Goal: Task Accomplishment & Management: Use online tool/utility

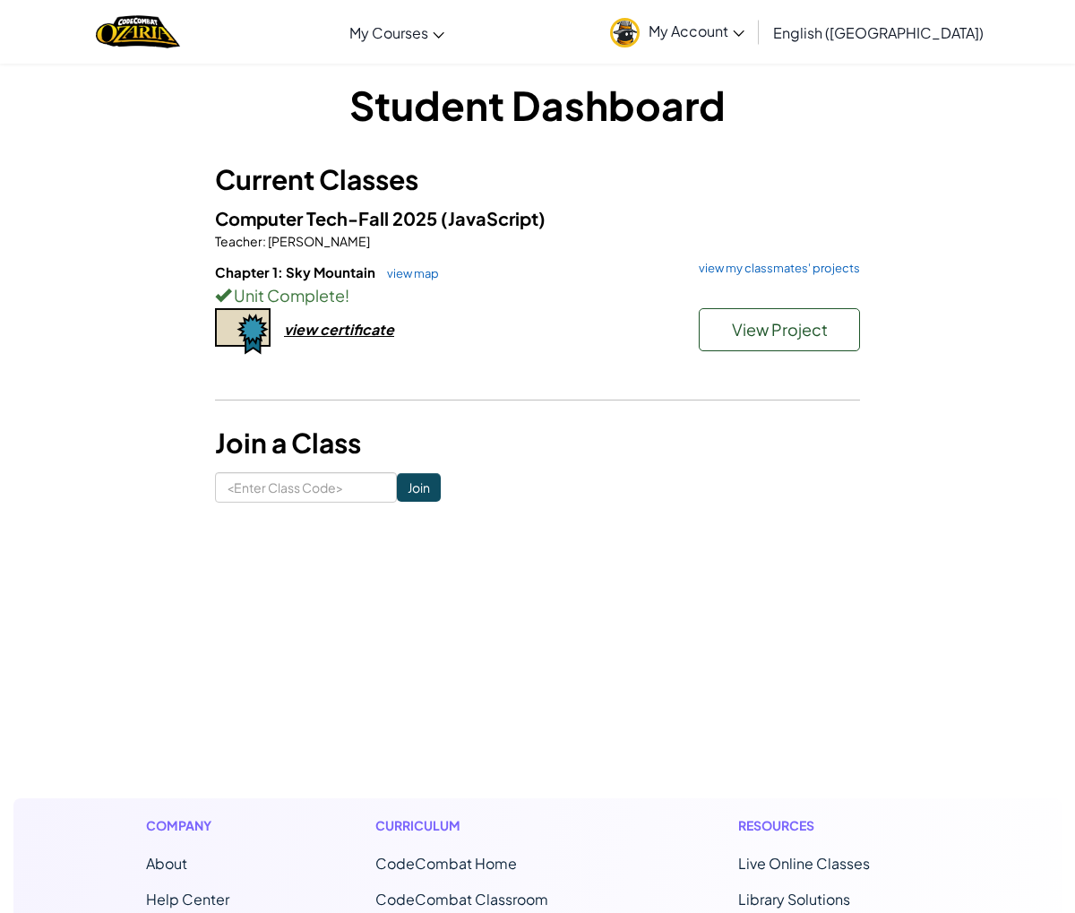
click at [488, 384] on div "Chapter 1: Sky Mountain view map view my classmates' projects Unit Complete ! V…" at bounding box center [537, 329] width 645 height 133
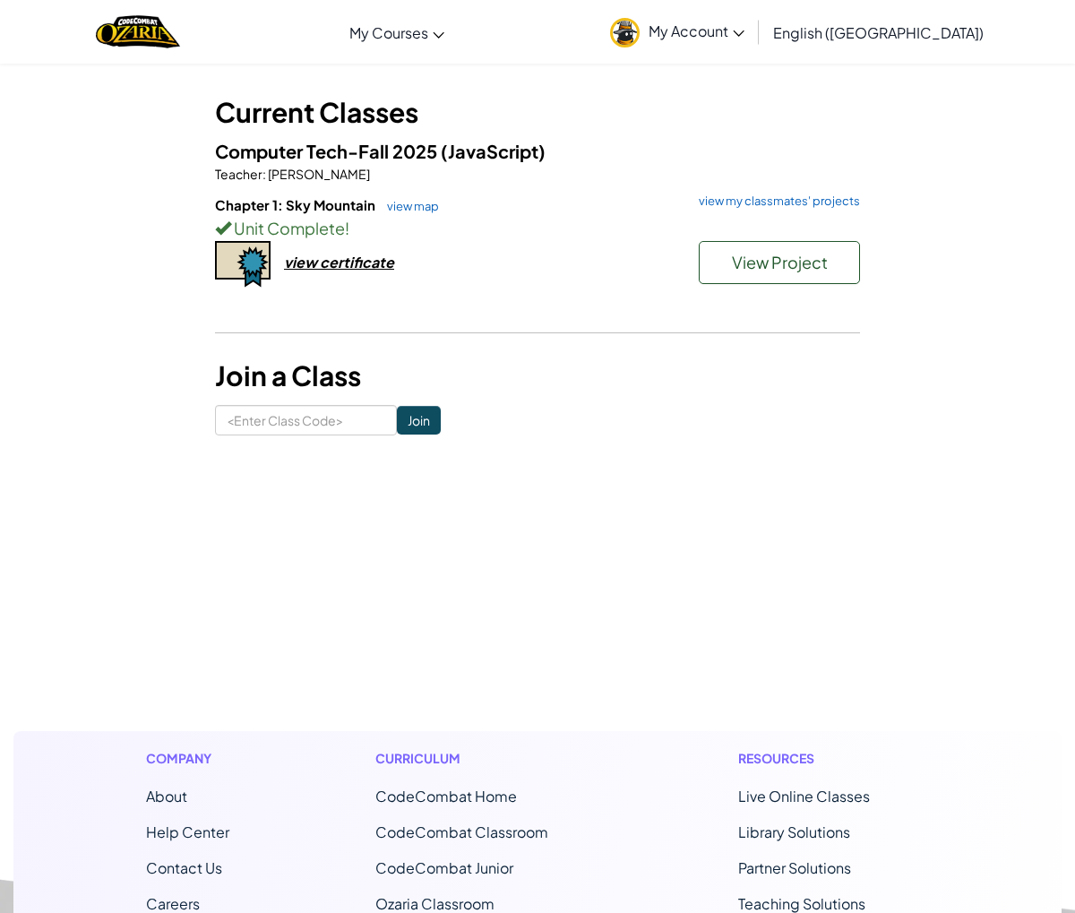
scroll to position [83, 0]
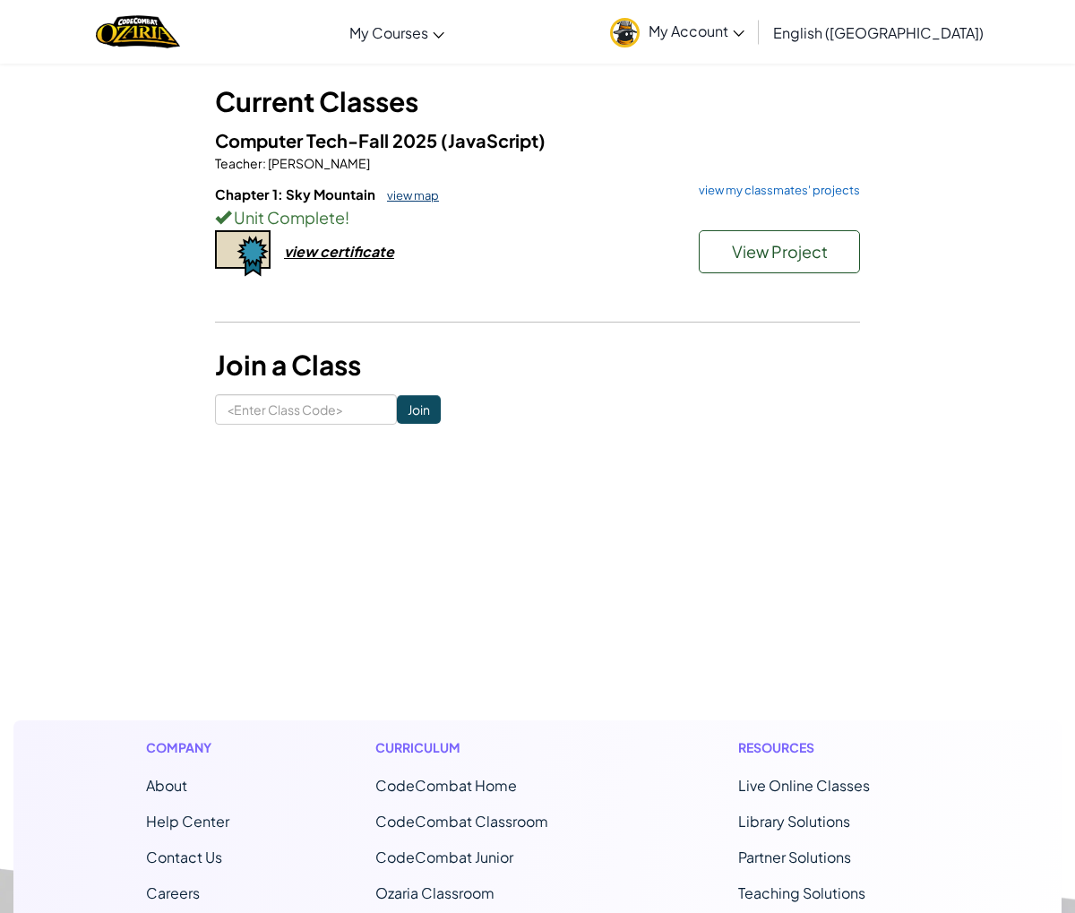
click at [414, 204] on h6 "Chapter 1: Sky Mountain view map view my classmates' projects" at bounding box center [537, 195] width 645 height 20
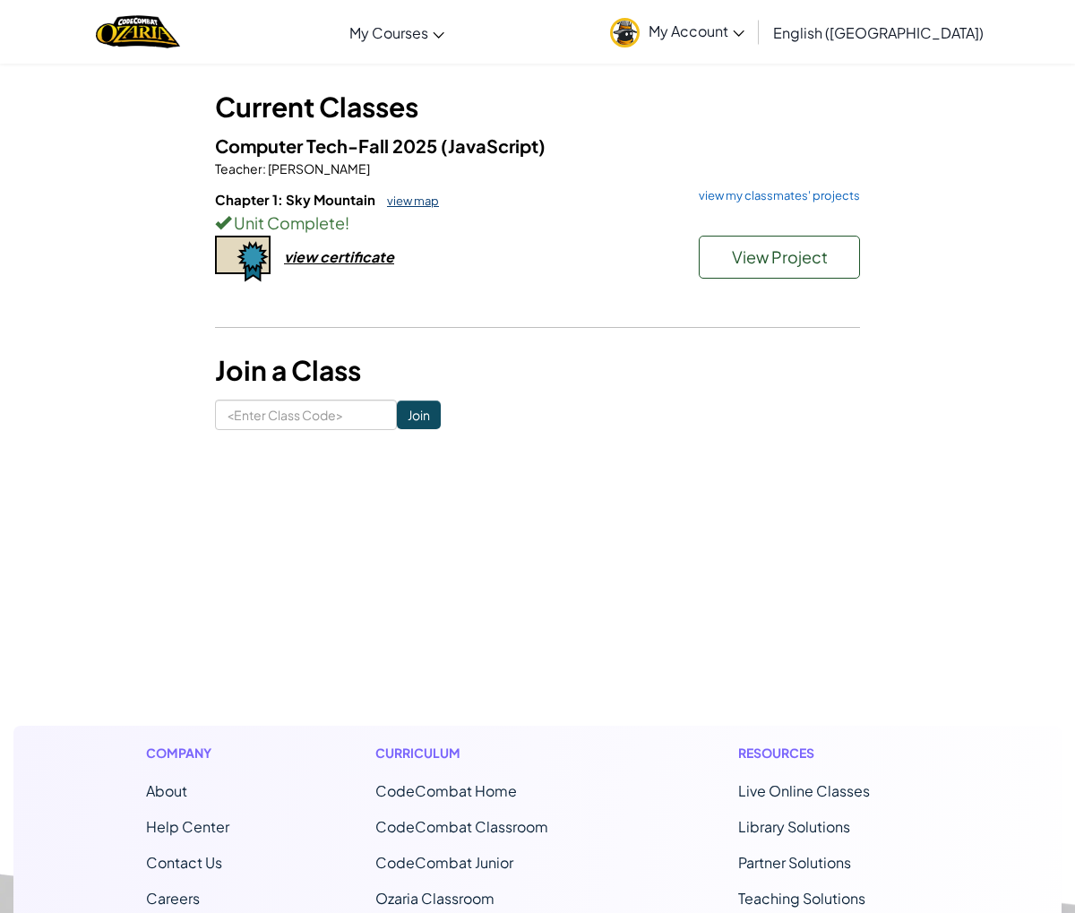
click at [414, 196] on link "view map" at bounding box center [408, 201] width 61 height 14
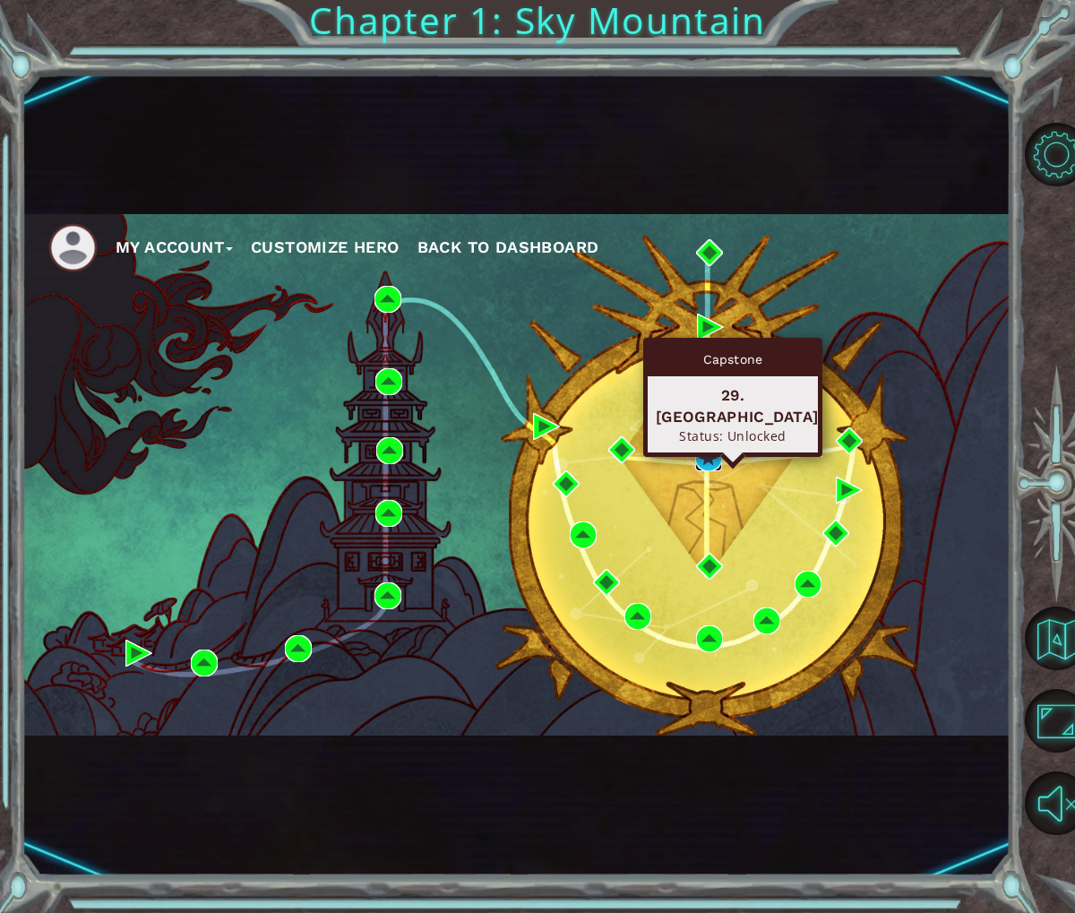
click at [716, 454] on img at bounding box center [708, 458] width 27 height 27
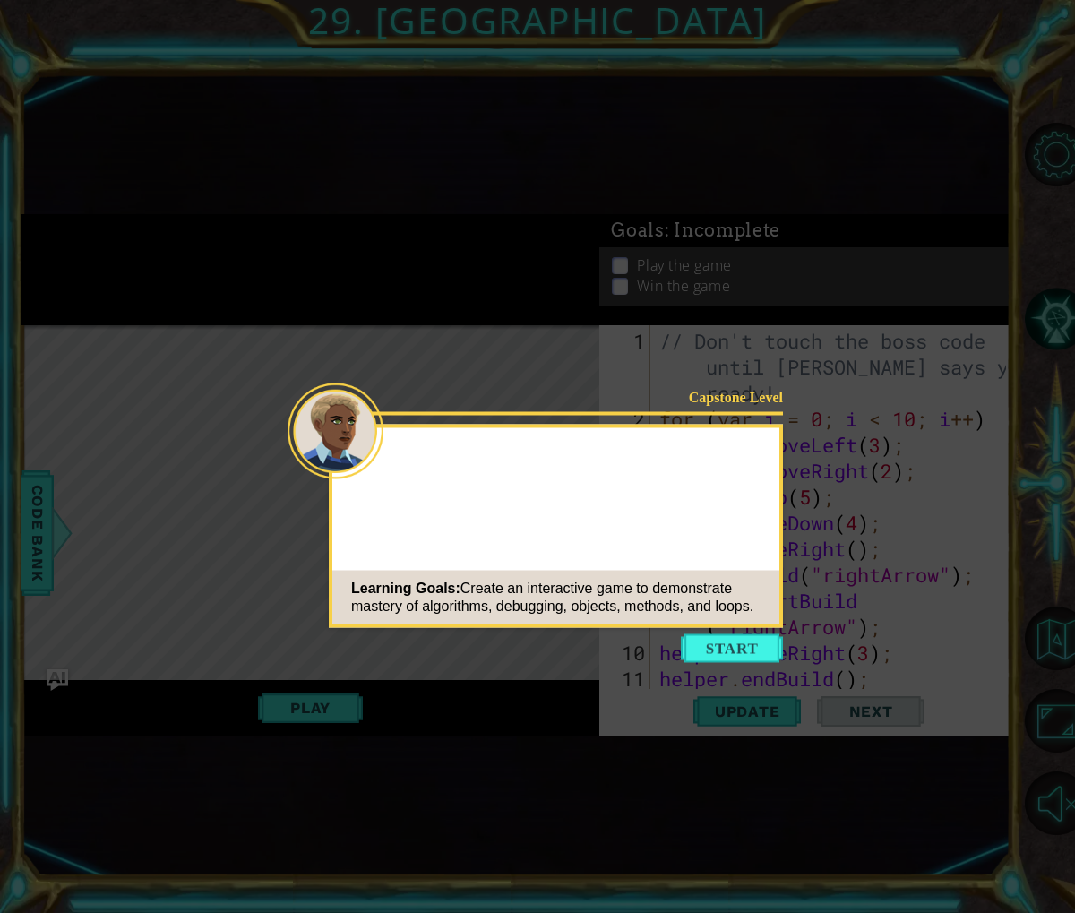
scroll to position [208, 0]
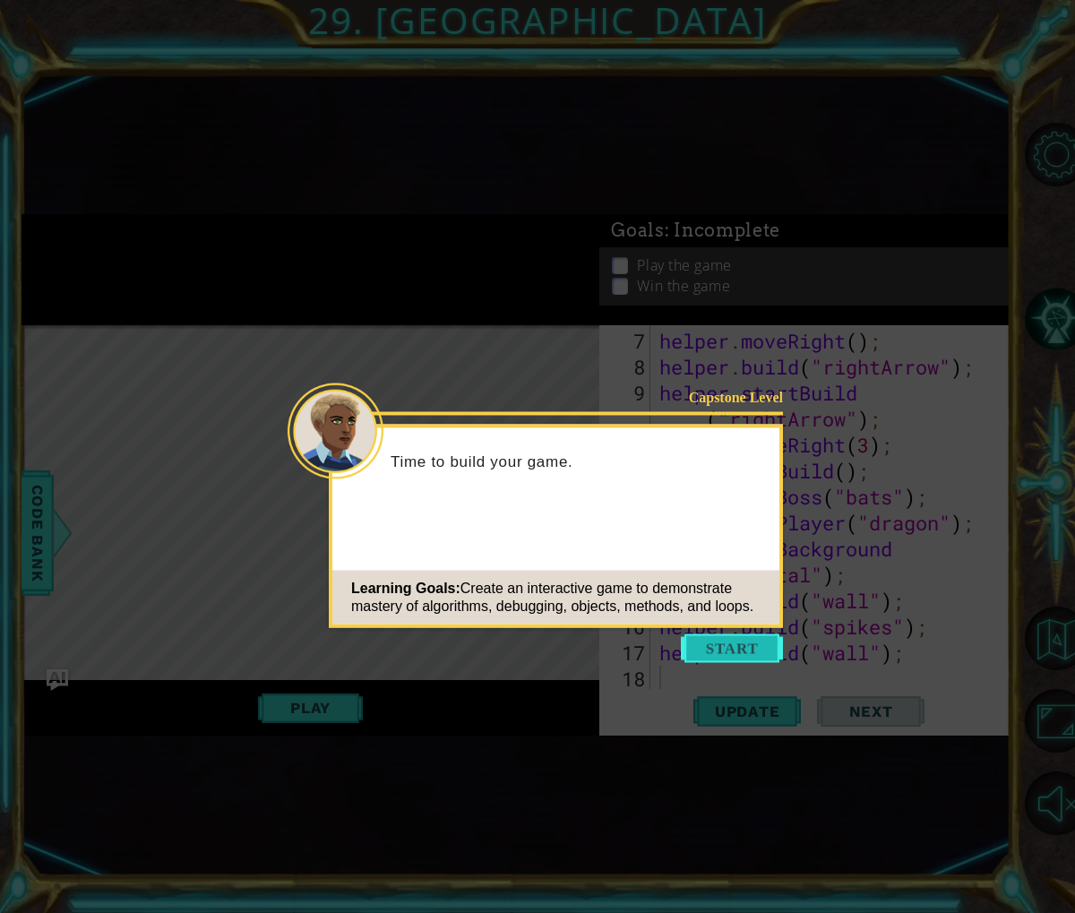
click at [709, 652] on button "Start" at bounding box center [732, 649] width 102 height 29
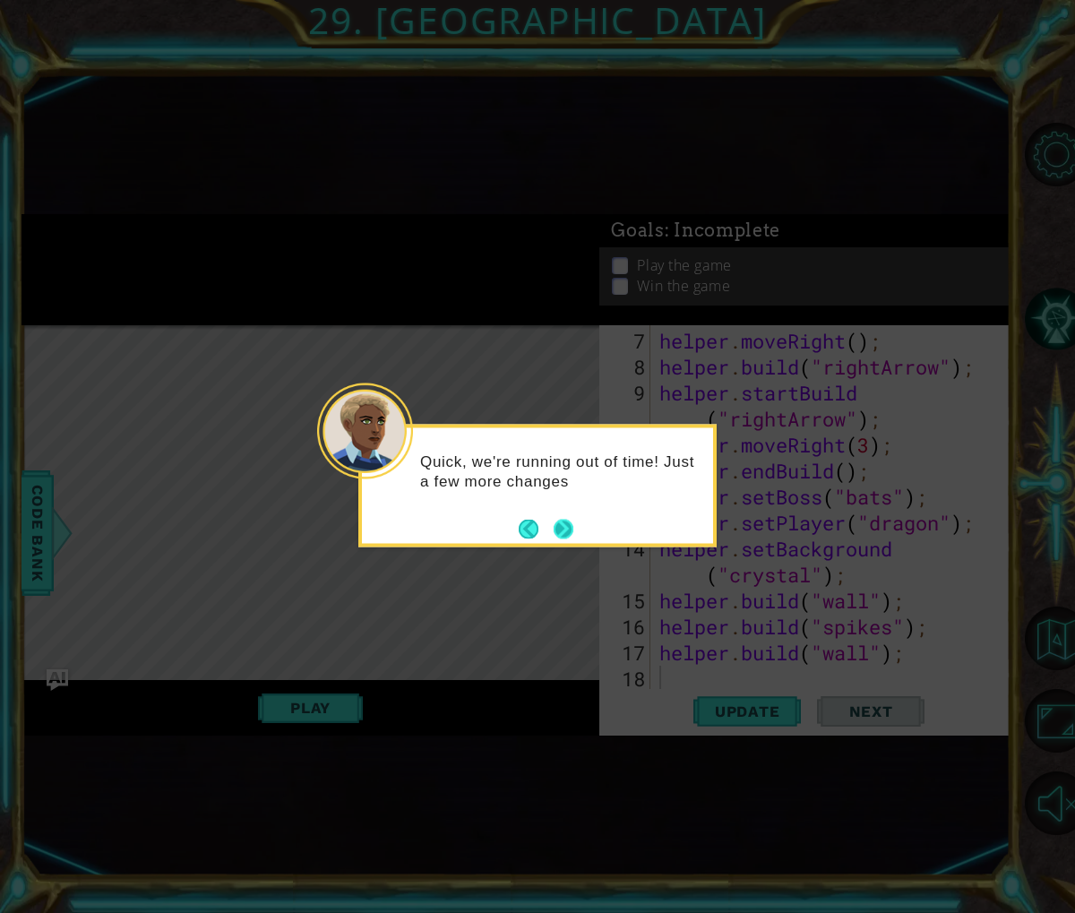
click at [557, 525] on button "Next" at bounding box center [564, 529] width 21 height 21
click at [557, 525] on button "Next" at bounding box center [564, 529] width 20 height 20
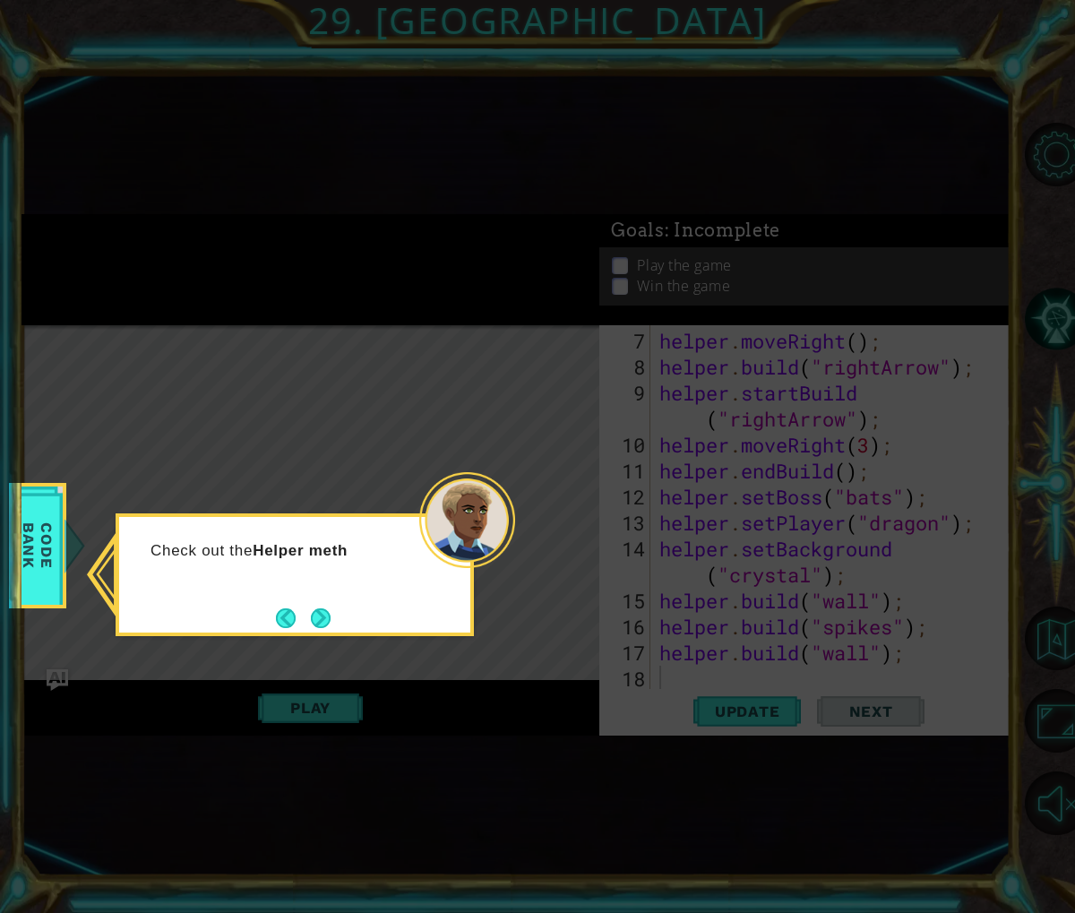
click at [557, 525] on icon at bounding box center [537, 456] width 1075 height 913
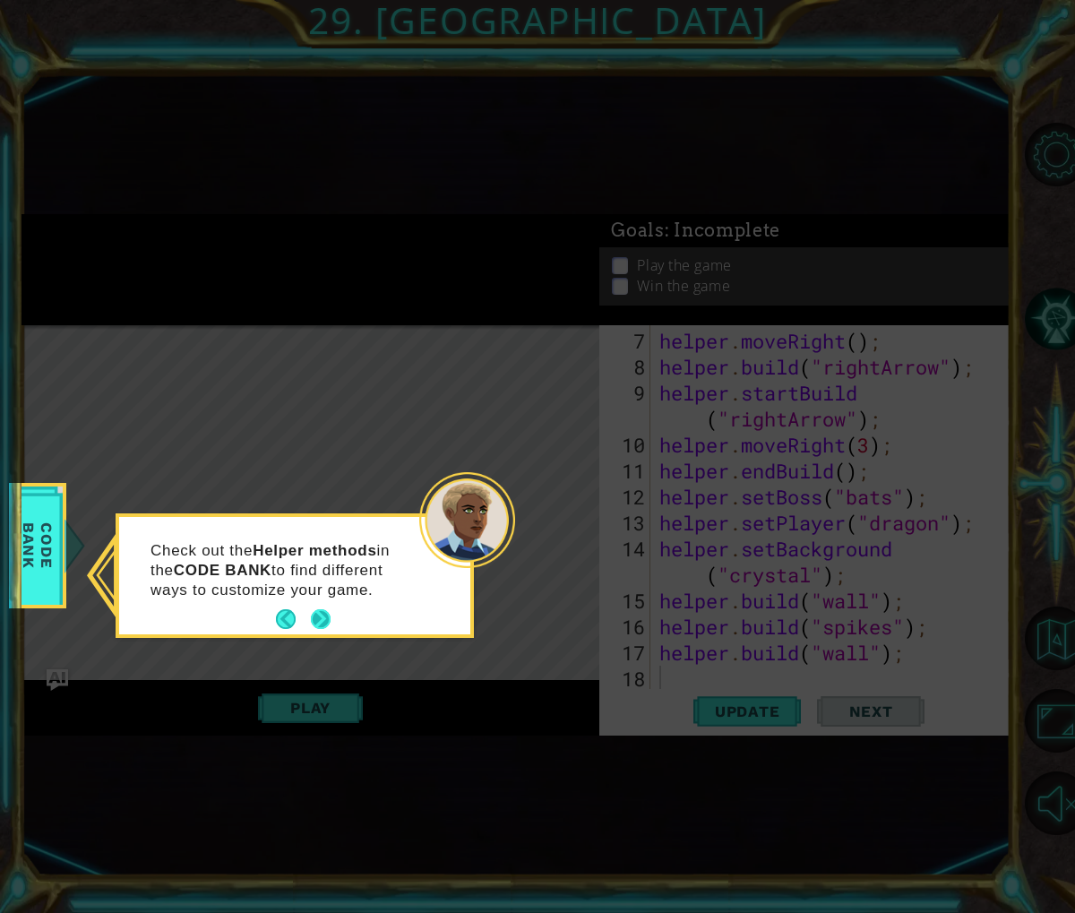
click at [323, 617] on button "Next" at bounding box center [321, 619] width 20 height 20
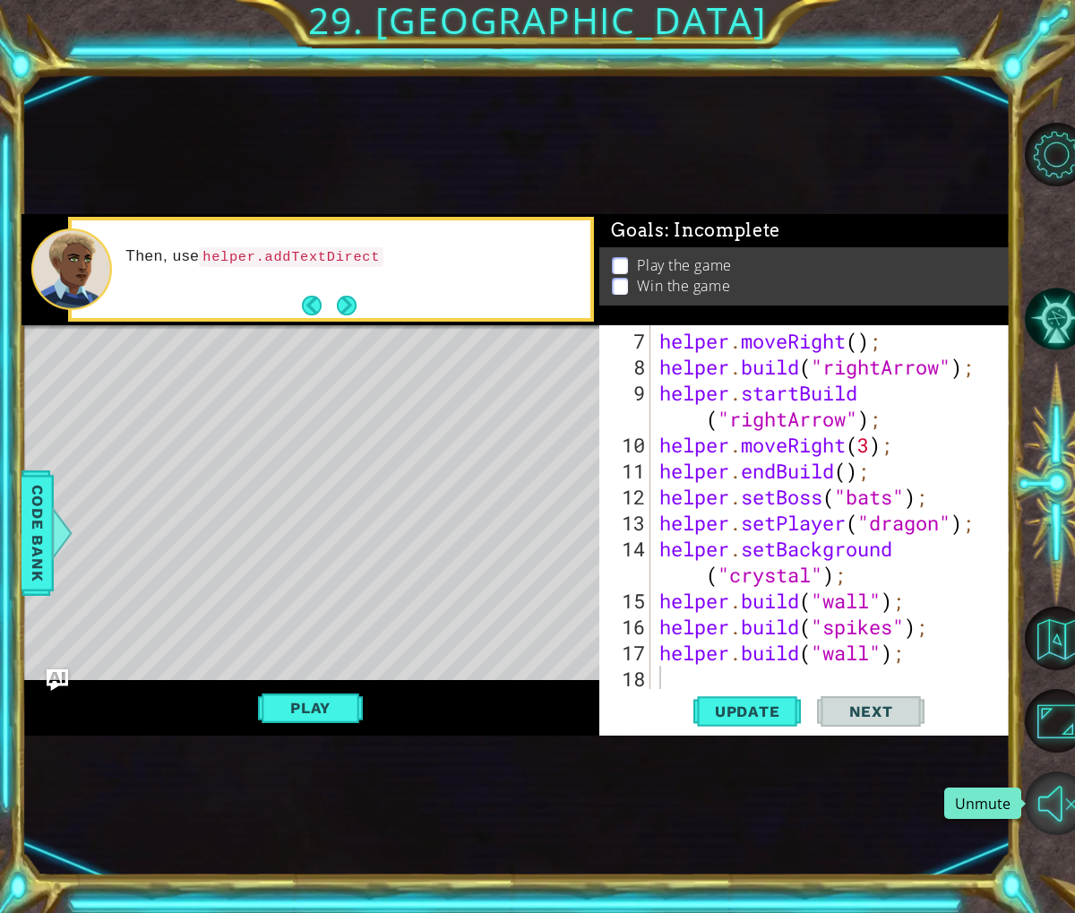
click at [1055, 794] on button "Unmute" at bounding box center [1057, 804] width 64 height 64
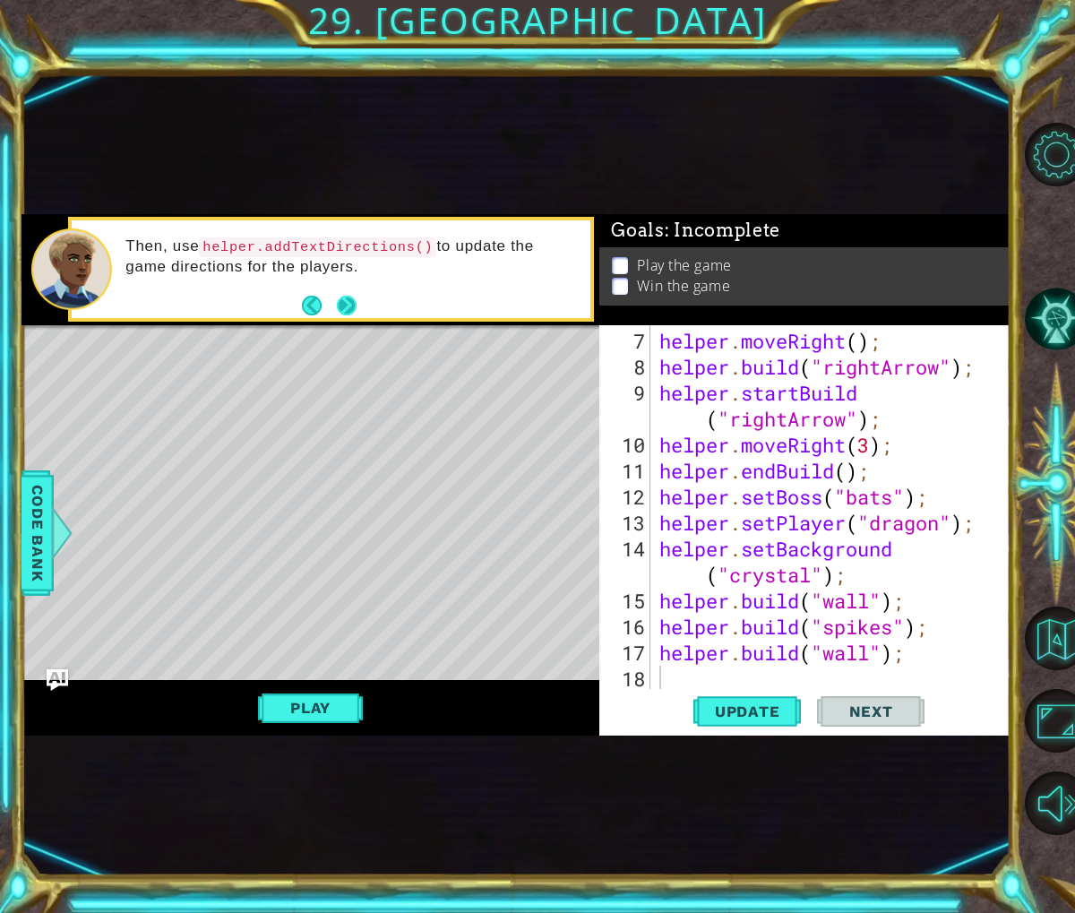
click at [343, 310] on button "Next" at bounding box center [346, 306] width 20 height 20
click at [343, 310] on button "Next" at bounding box center [347, 306] width 20 height 20
click at [306, 698] on button "Play" at bounding box center [310, 708] width 105 height 34
